Goal: Transaction & Acquisition: Download file/media

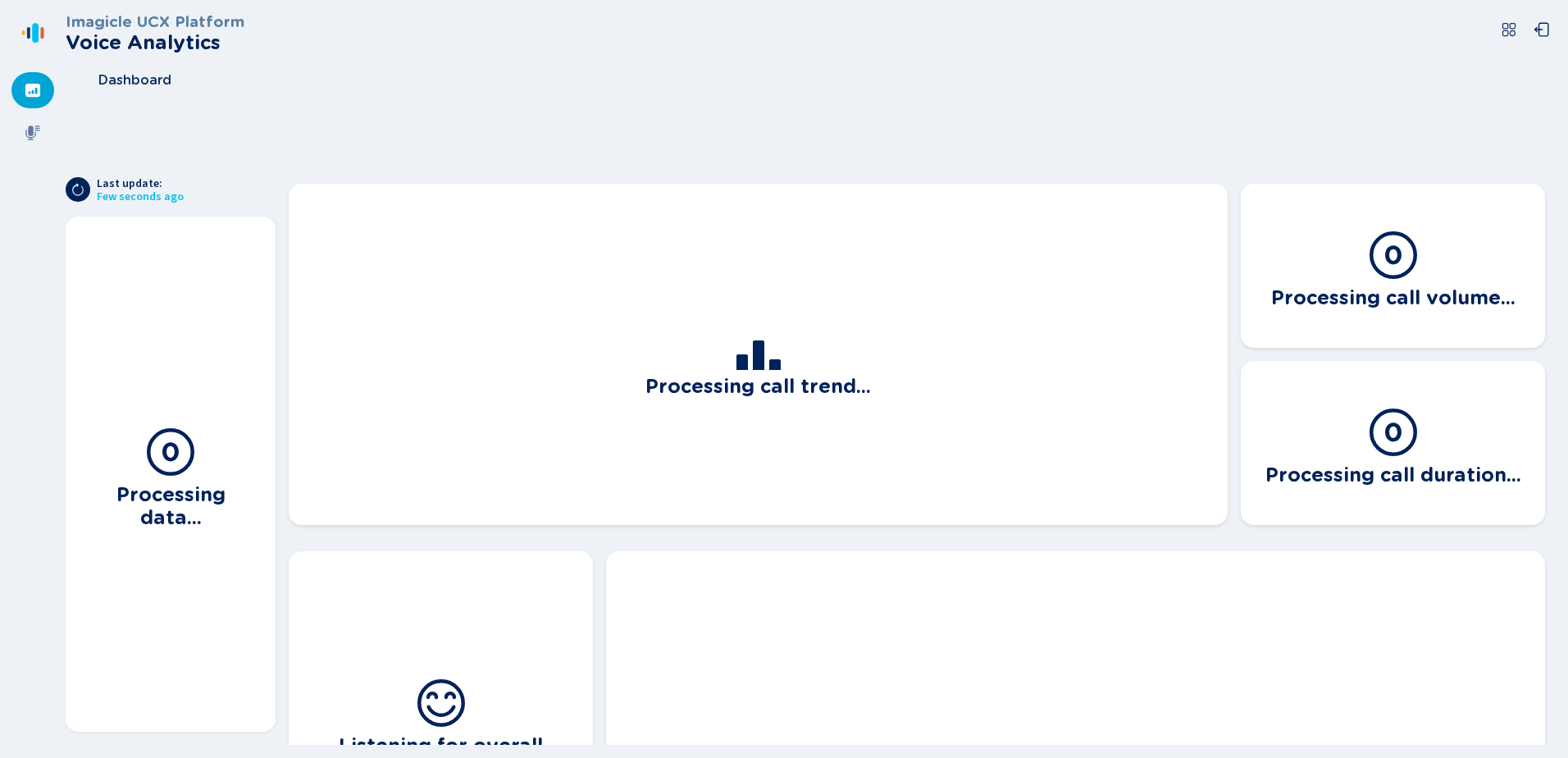
click at [29, 89] on icon at bounding box center [32, 90] width 15 height 13
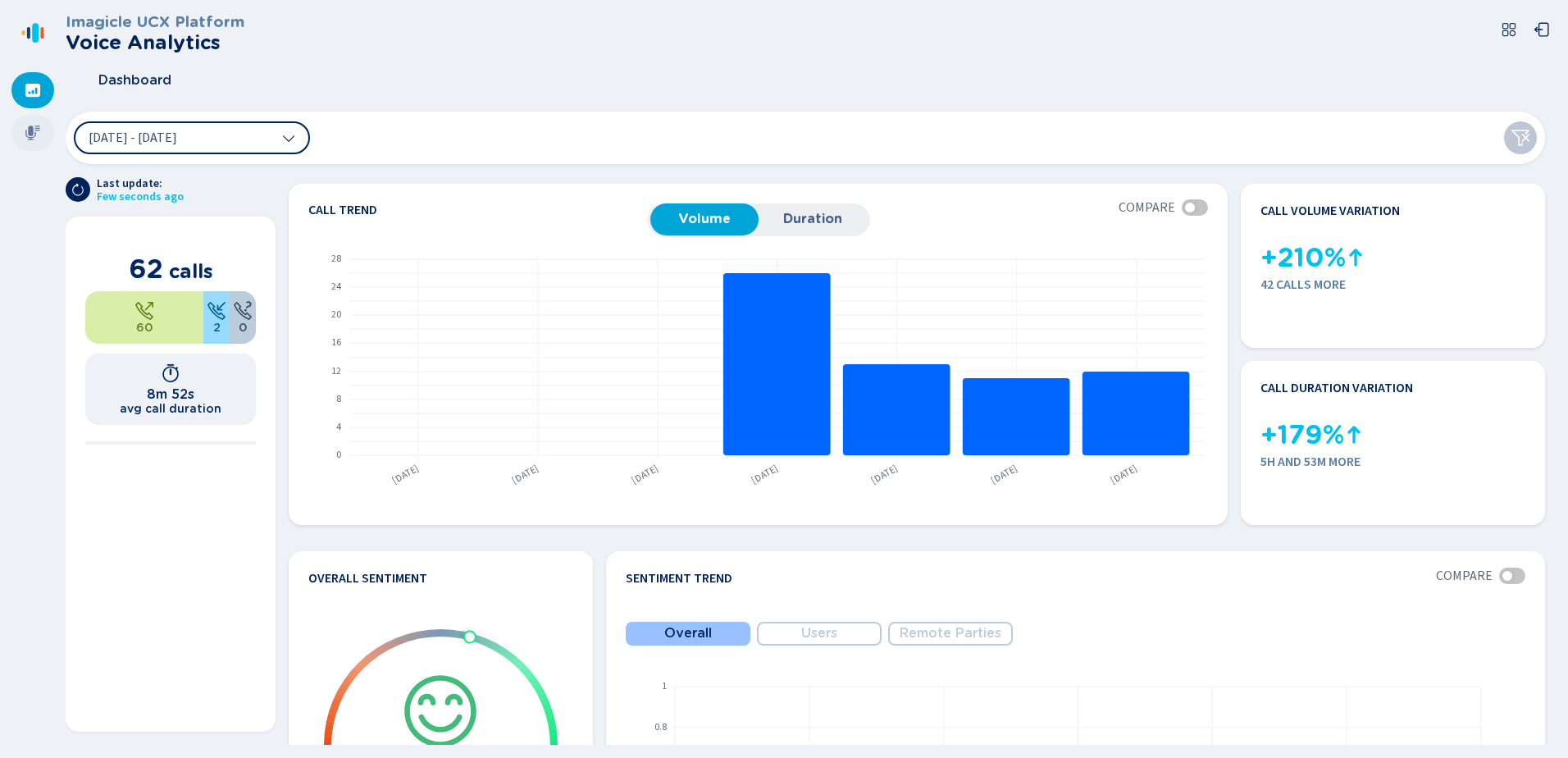
click at [30, 132] on icon at bounding box center [32, 133] width 15 height 15
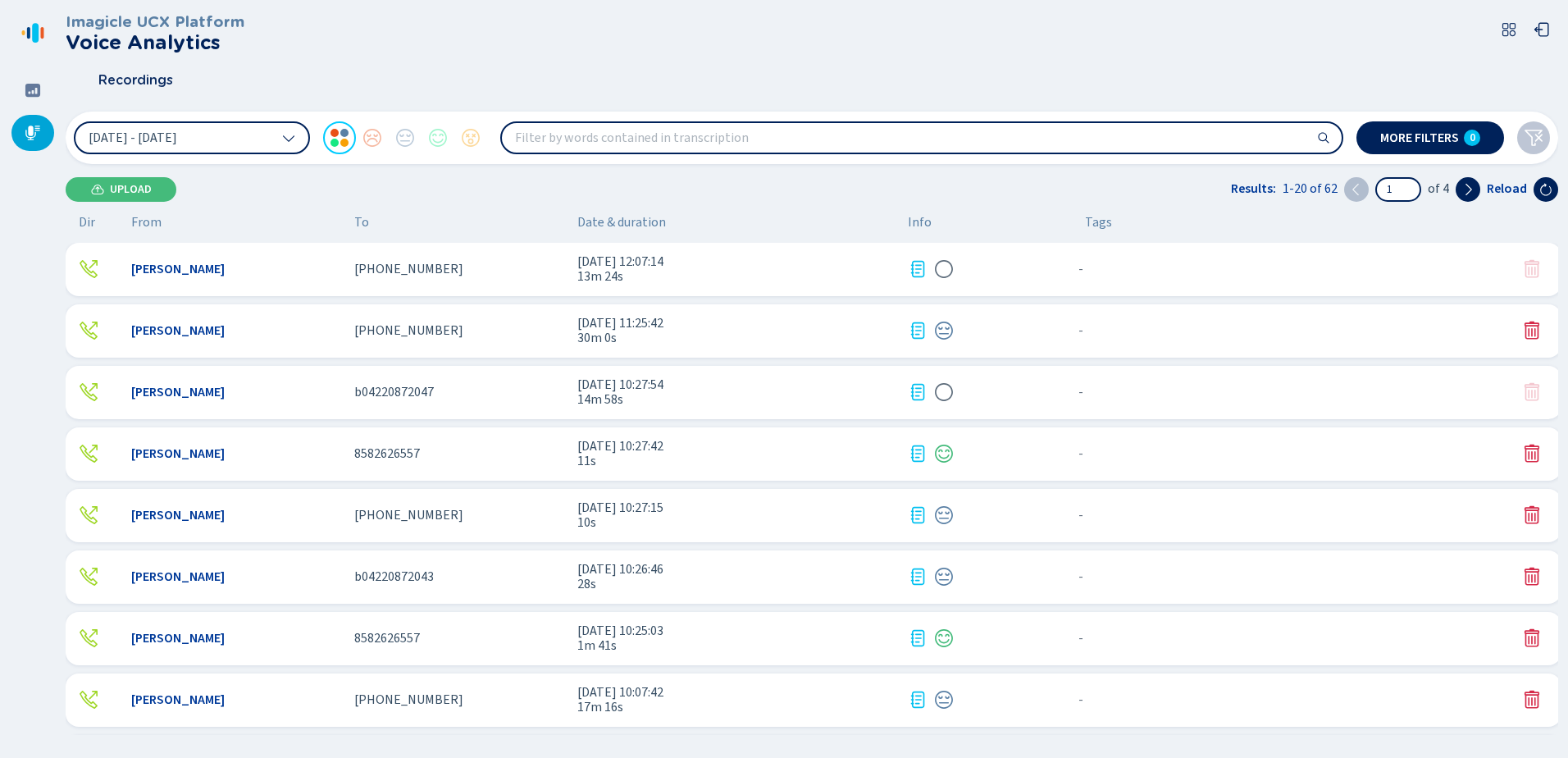
click at [526, 283] on div "[PERSON_NAME] [PHONE_NUMBER] [DATE] 12:07:14 13m 24s - {{hiddenTagsCount}} more" at bounding box center [813, 269] width 1495 height 53
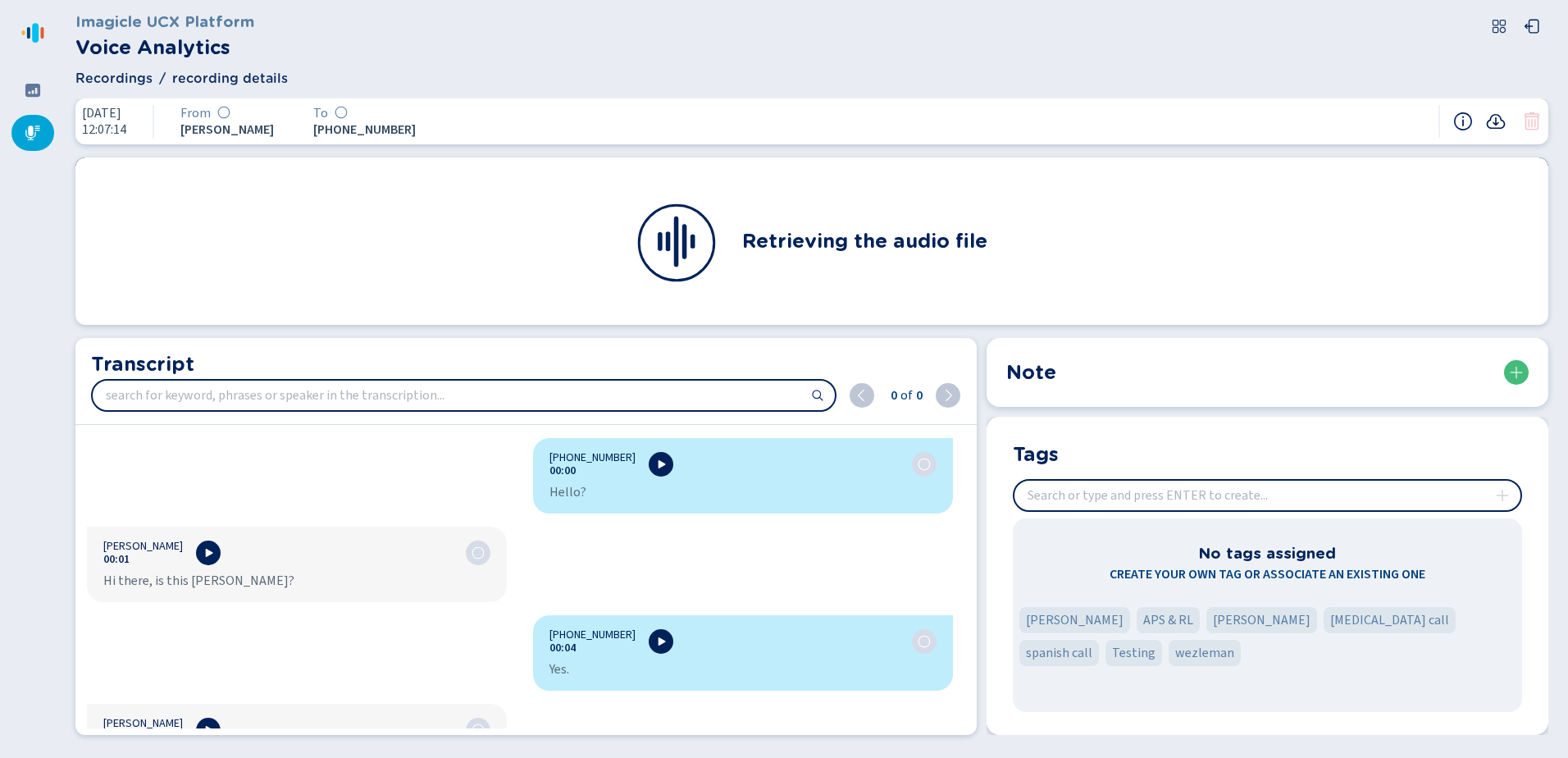
click at [1498, 118] on icon at bounding box center [1495, 122] width 20 height 20
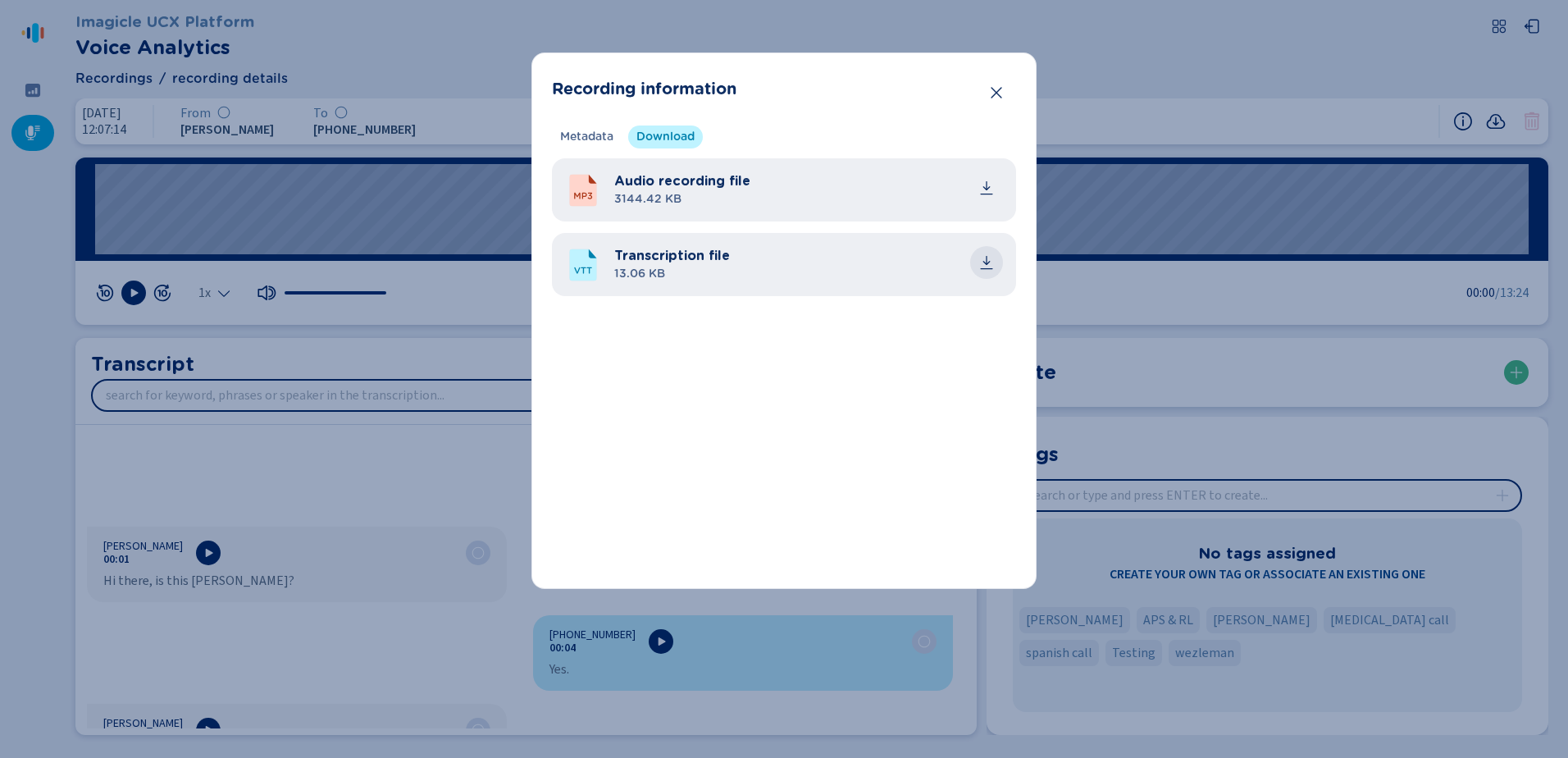
click at [987, 261] on icon "common.download" at bounding box center [987, 261] width 7 height 9
click at [992, 98] on icon "Close" at bounding box center [996, 92] width 10 height 11
